Goal: Task Accomplishment & Management: Manage account settings

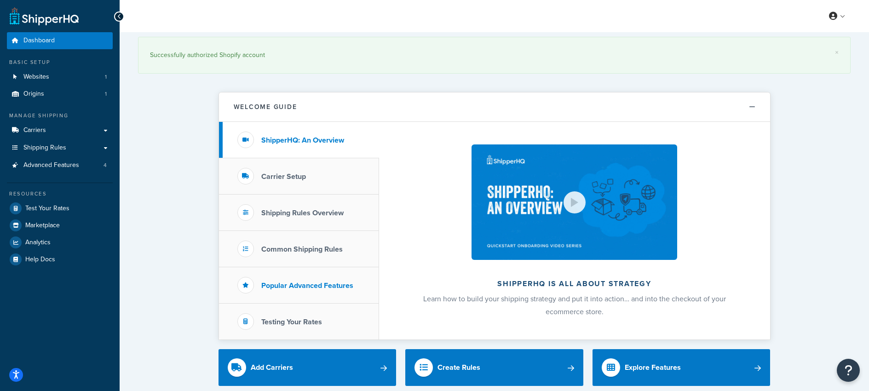
click at [269, 285] on h3 "Popular Advanced Features" at bounding box center [307, 285] width 92 height 8
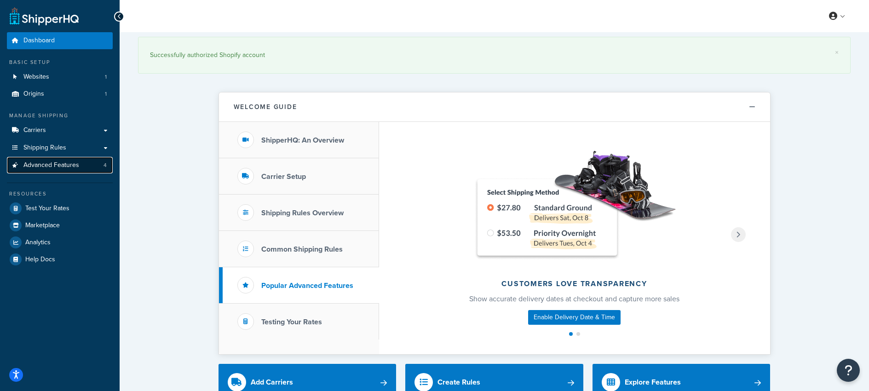
click at [42, 162] on span "Advanced Features" at bounding box center [51, 165] width 56 height 8
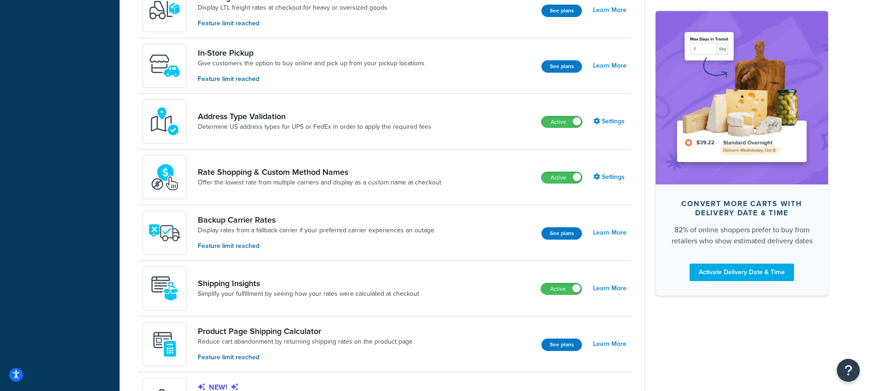
scroll to position [392, 0]
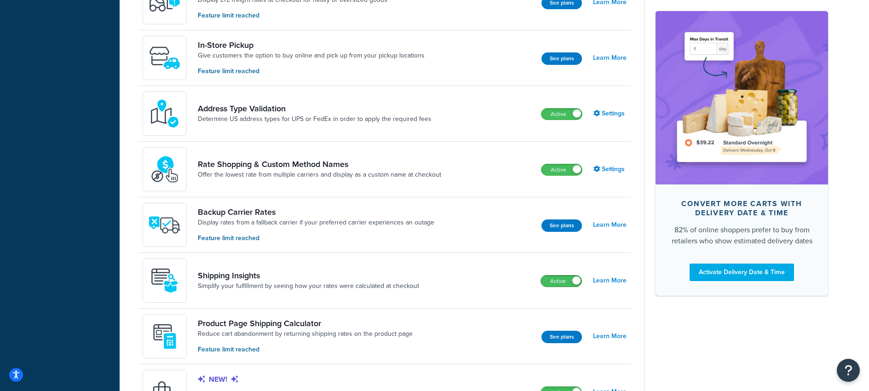
click at [574, 280] on span at bounding box center [576, 280] width 8 height 8
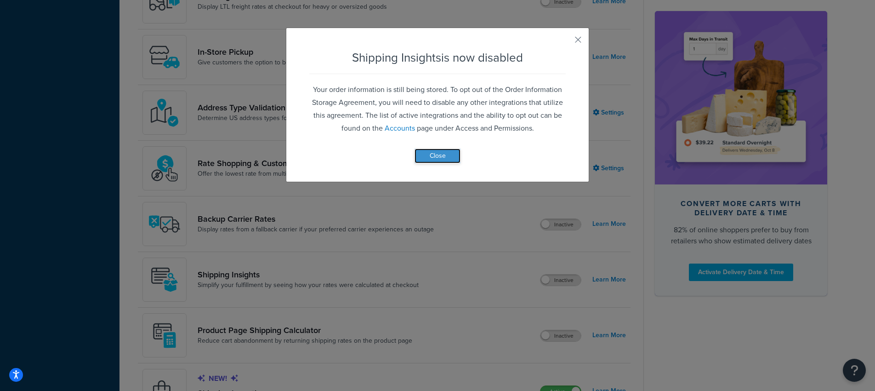
click at [436, 159] on button "Close" at bounding box center [438, 156] width 46 height 15
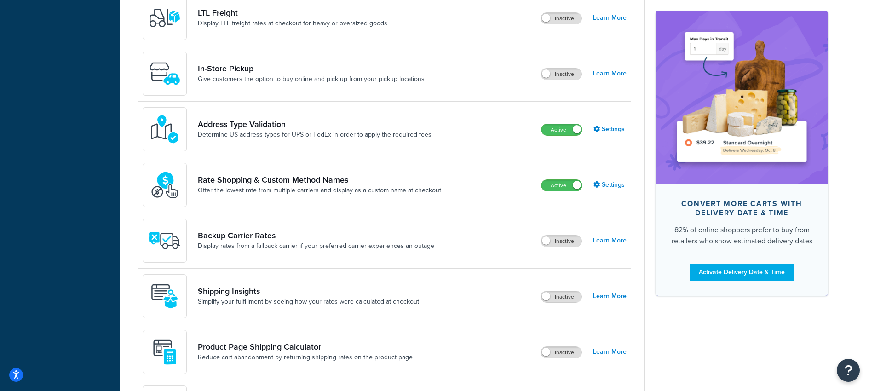
scroll to position [374, 0]
click at [545, 74] on span at bounding box center [546, 75] width 8 height 8
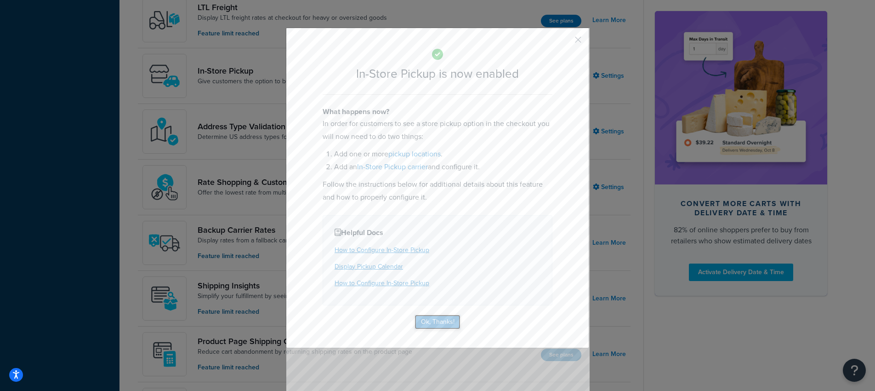
click at [432, 322] on button "Ok, Thanks!" at bounding box center [438, 322] width 46 height 15
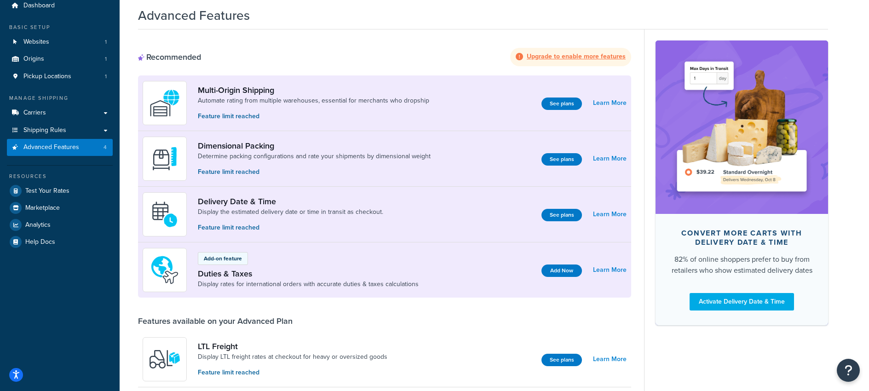
scroll to position [0, 0]
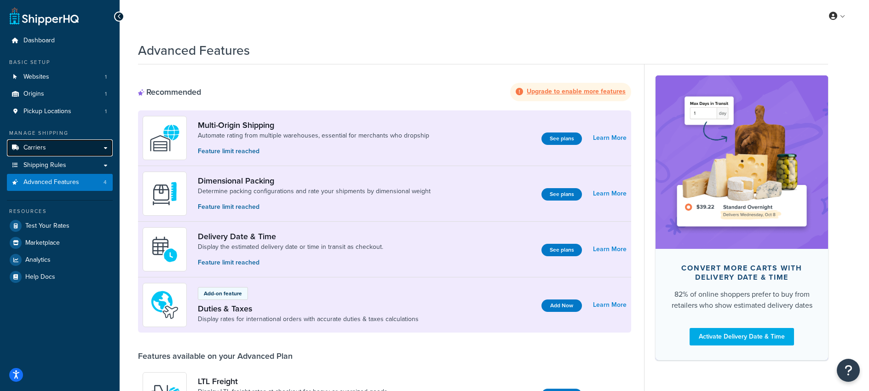
click at [48, 151] on link "Carriers" at bounding box center [60, 147] width 106 height 17
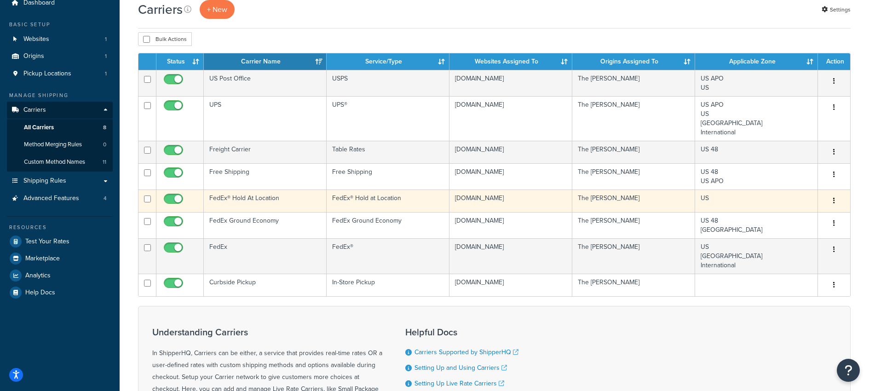
scroll to position [46, 0]
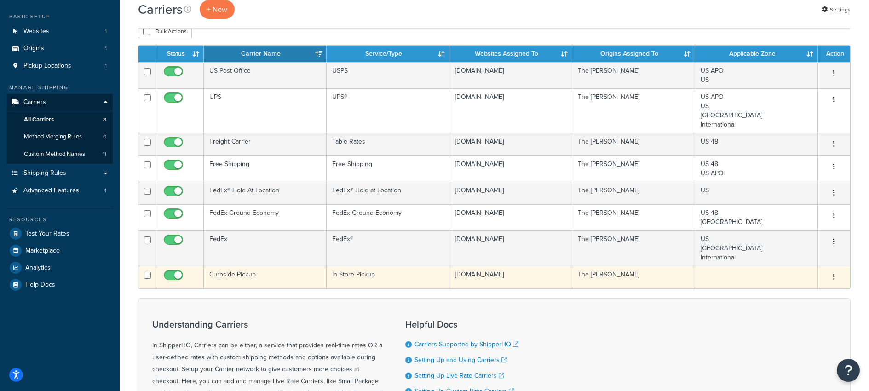
click at [834, 279] on icon "button" at bounding box center [834, 277] width 2 height 6
click at [789, 295] on link "Edit" at bounding box center [796, 295] width 73 height 19
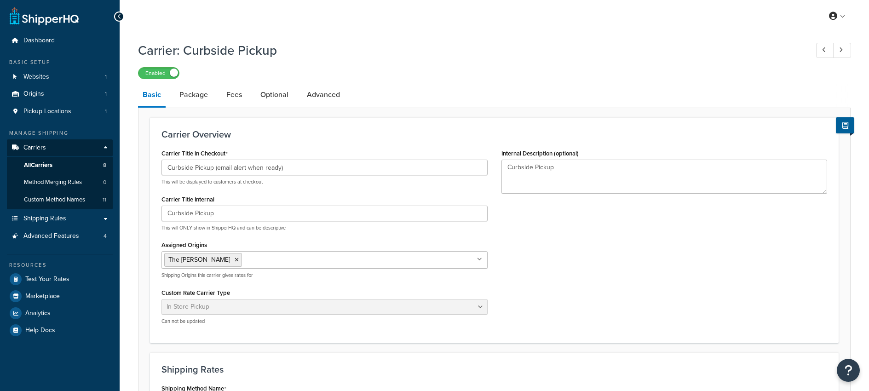
select select "pickup"
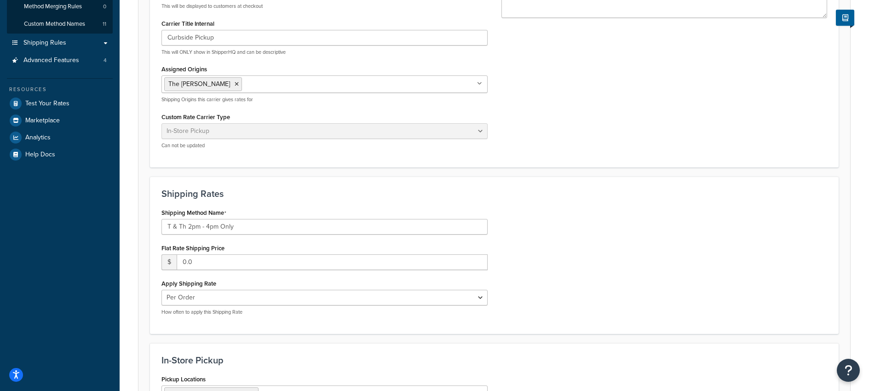
scroll to position [562, 0]
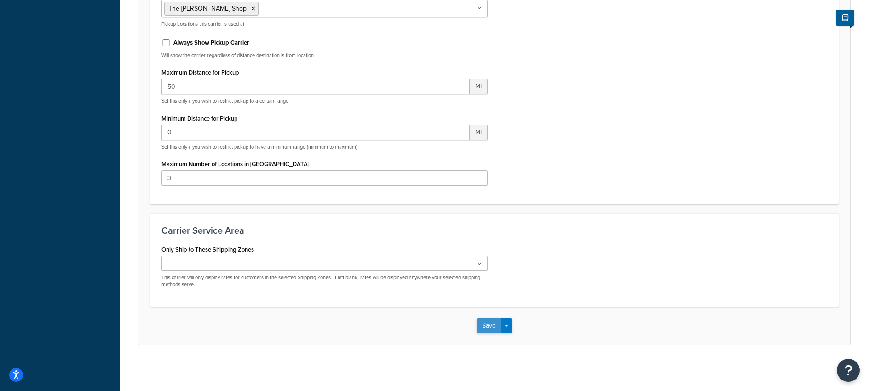
click at [492, 323] on button "Save" at bounding box center [488, 325] width 25 height 15
